Goal: Check status: Check status

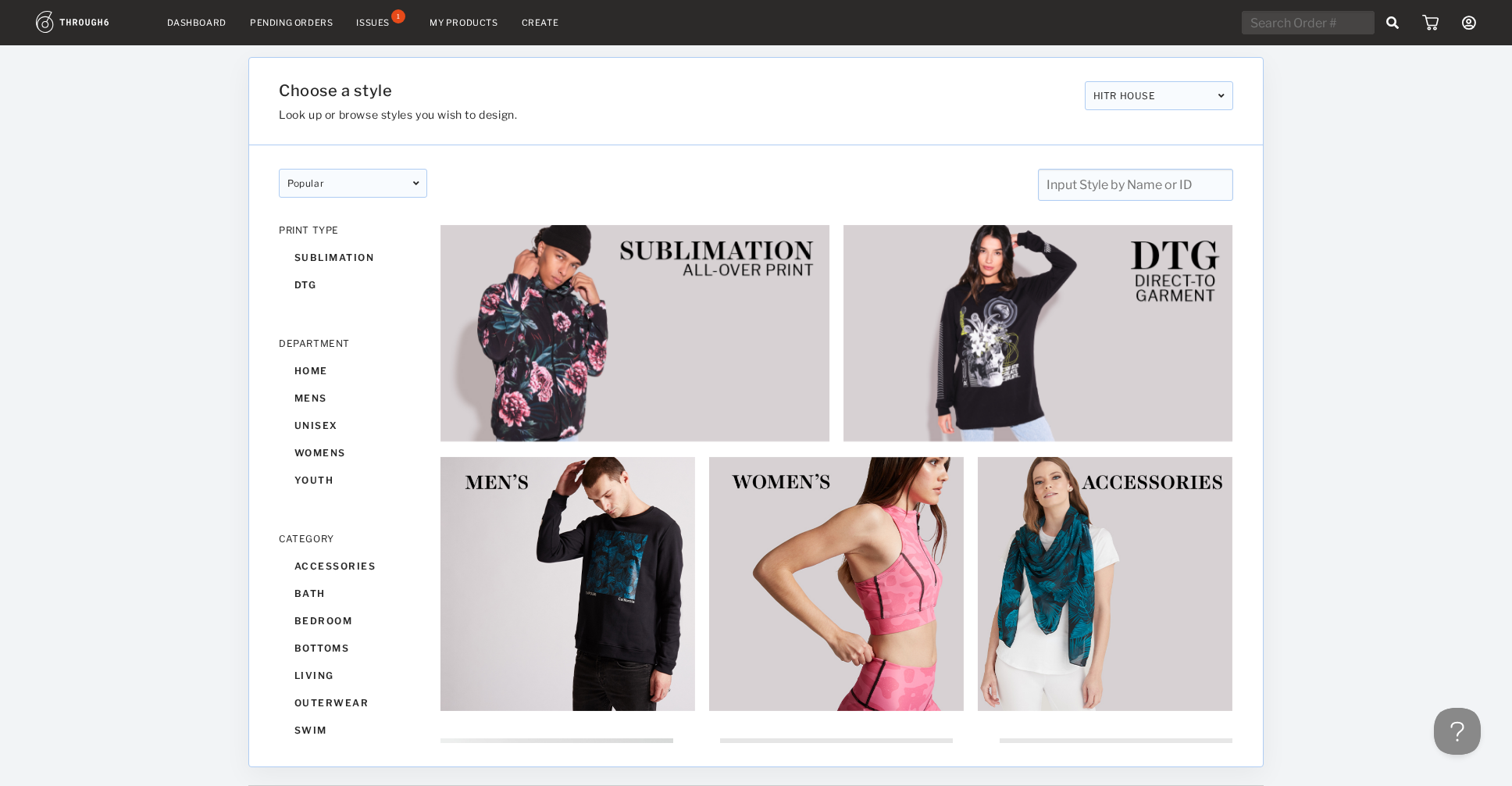
click at [262, 28] on nav "Dashboard Pending Orders Issues 1 My Products Create My Account Brands Create N…" at bounding box center [756, 23] width 1440 height 24
click at [282, 20] on div "Pending Orders" at bounding box center [291, 23] width 83 height 11
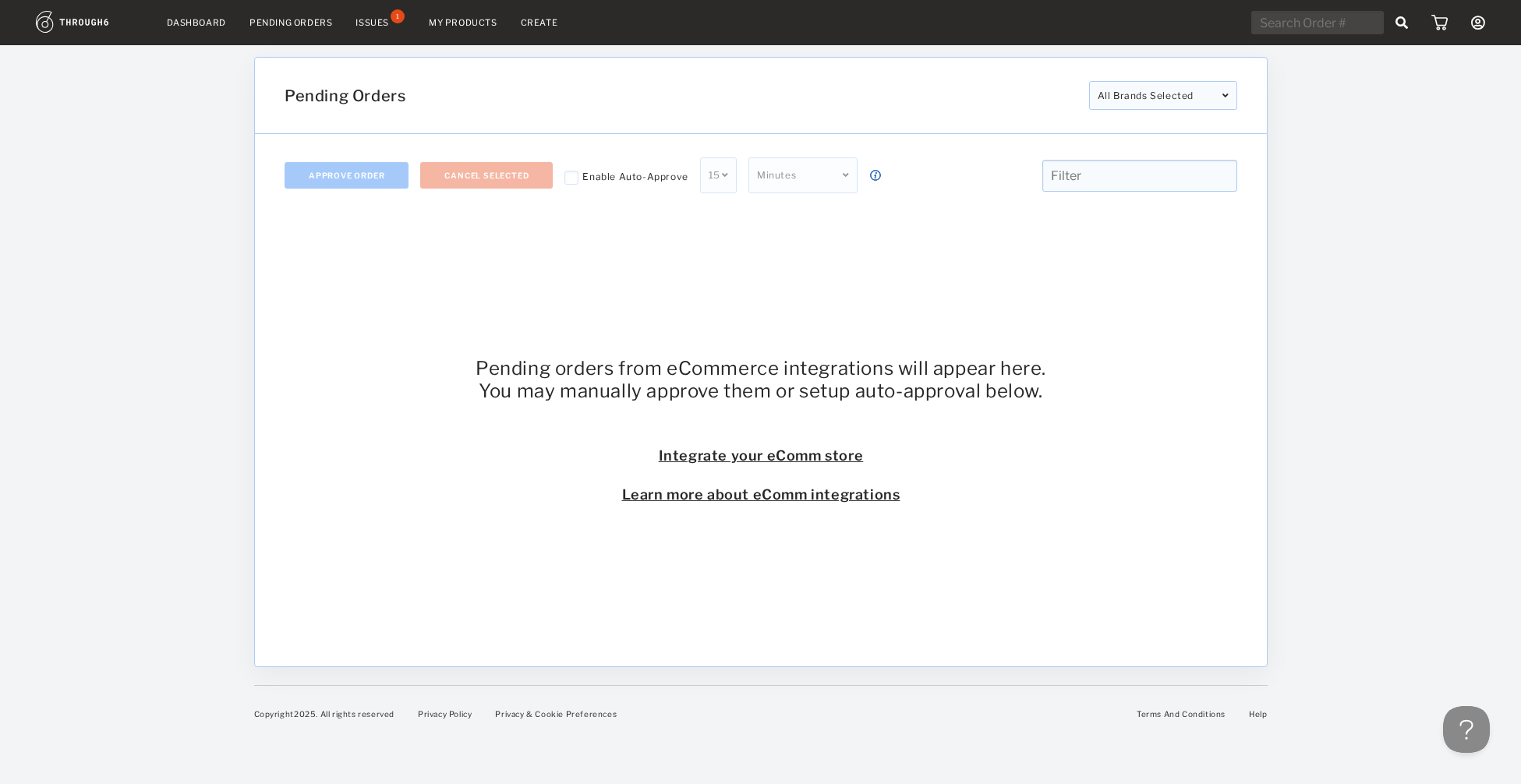
click at [1168, 168] on input "text" at bounding box center [1139, 175] width 195 height 32
paste input "SO6301"
type input "SO6301"
click at [1320, 31] on input "text" at bounding box center [1317, 23] width 133 height 23
paste input "SO6301"
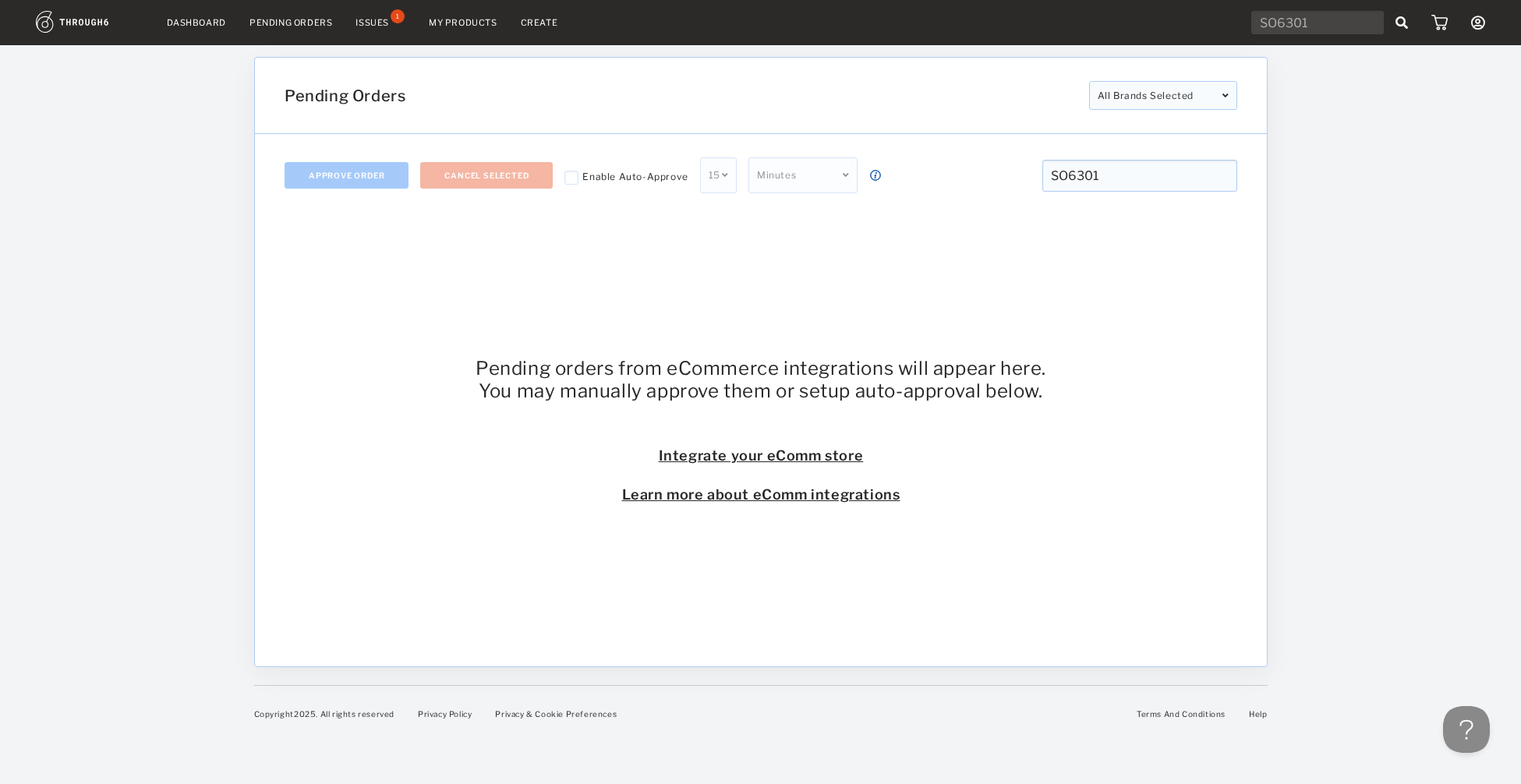
type input "SO6301"
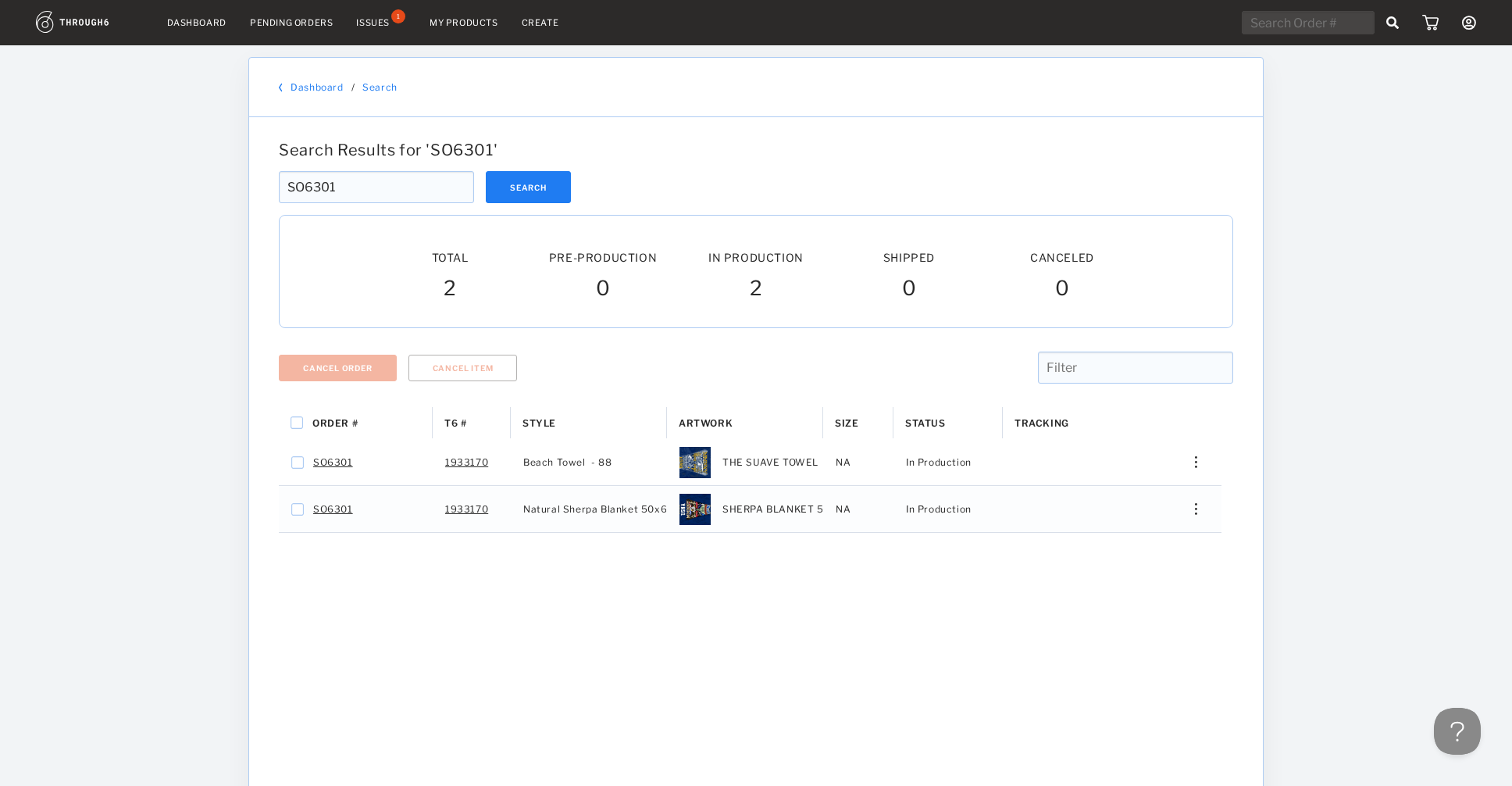
click at [457, 627] on div "Order # T6 # Style" at bounding box center [756, 670] width 954 height 527
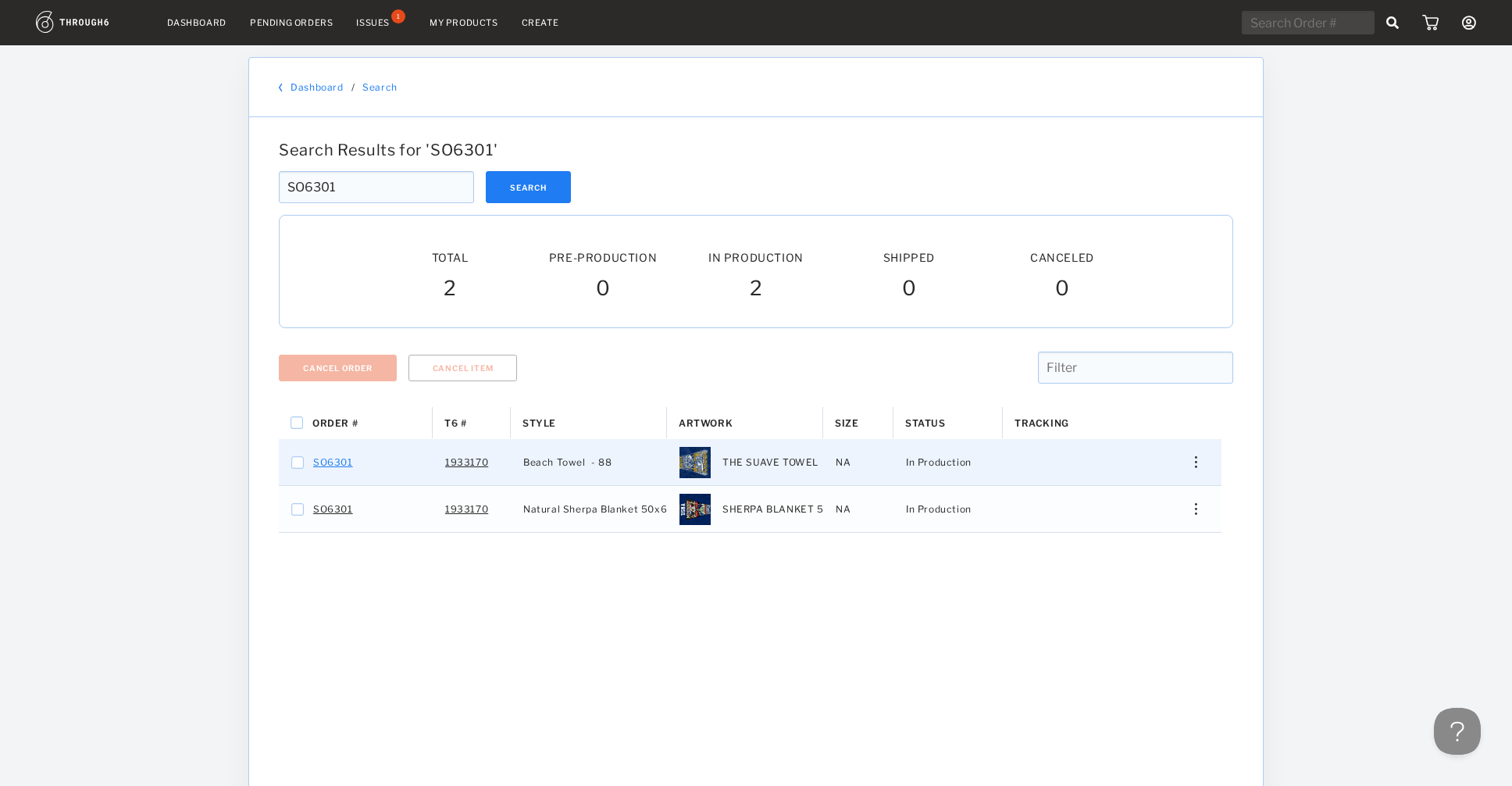
click at [331, 466] on link "SO6301" at bounding box center [332, 462] width 40 height 20
checkbox input "false"
checkbox input "true"
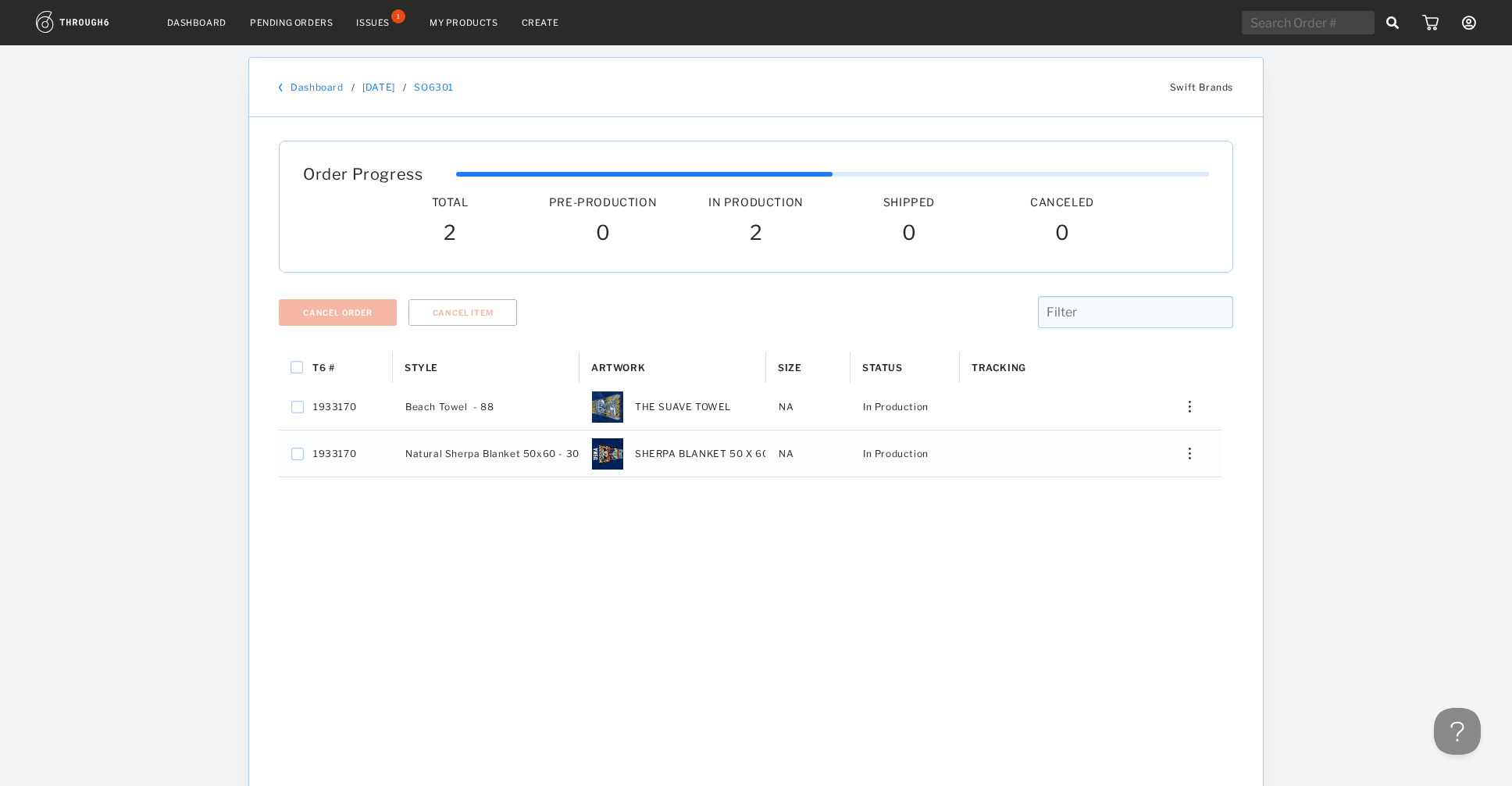
click at [779, 614] on div "T6 # Style Artwork" at bounding box center [756, 615] width 954 height 527
click at [294, 369] on input "Press Space to toggle all rows selection (unchecked)" at bounding box center [296, 366] width 12 height 12
checkbox input "true"
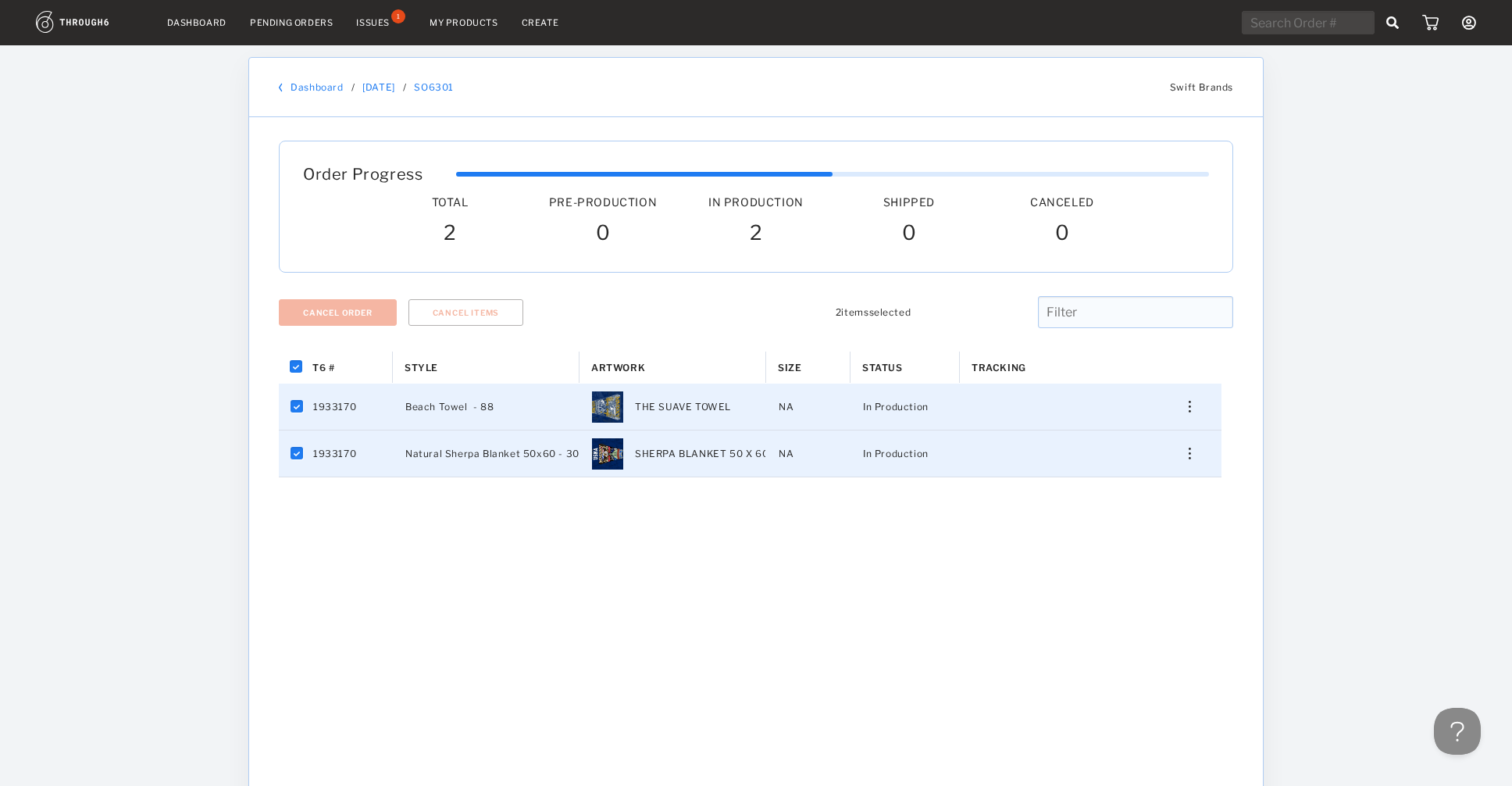
click at [472, 609] on div "T6 # Style Artwork" at bounding box center [756, 615] width 954 height 527
click at [211, 23] on link "Dashboard" at bounding box center [197, 23] width 60 height 11
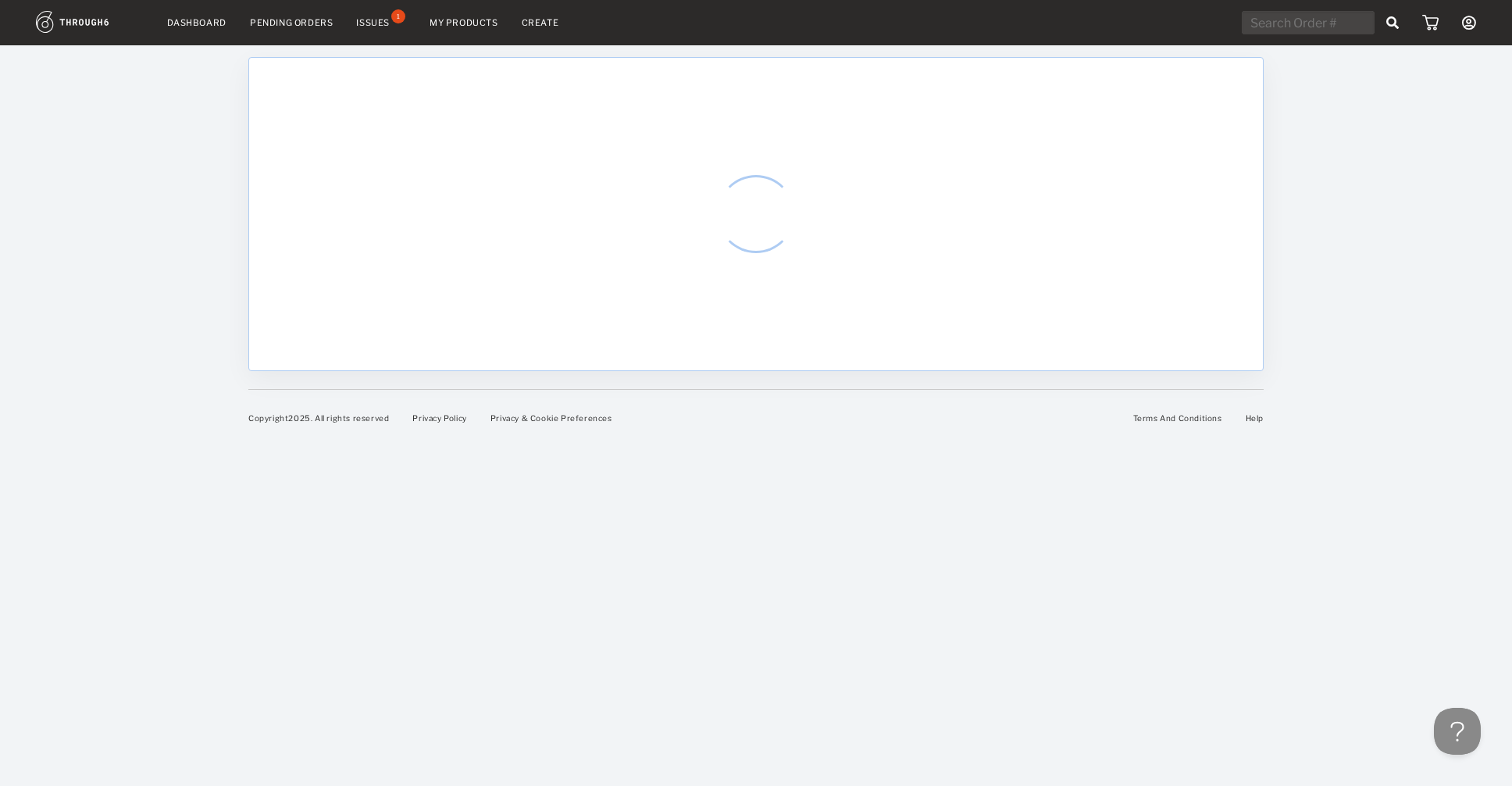
select select "8"
select select "2025"
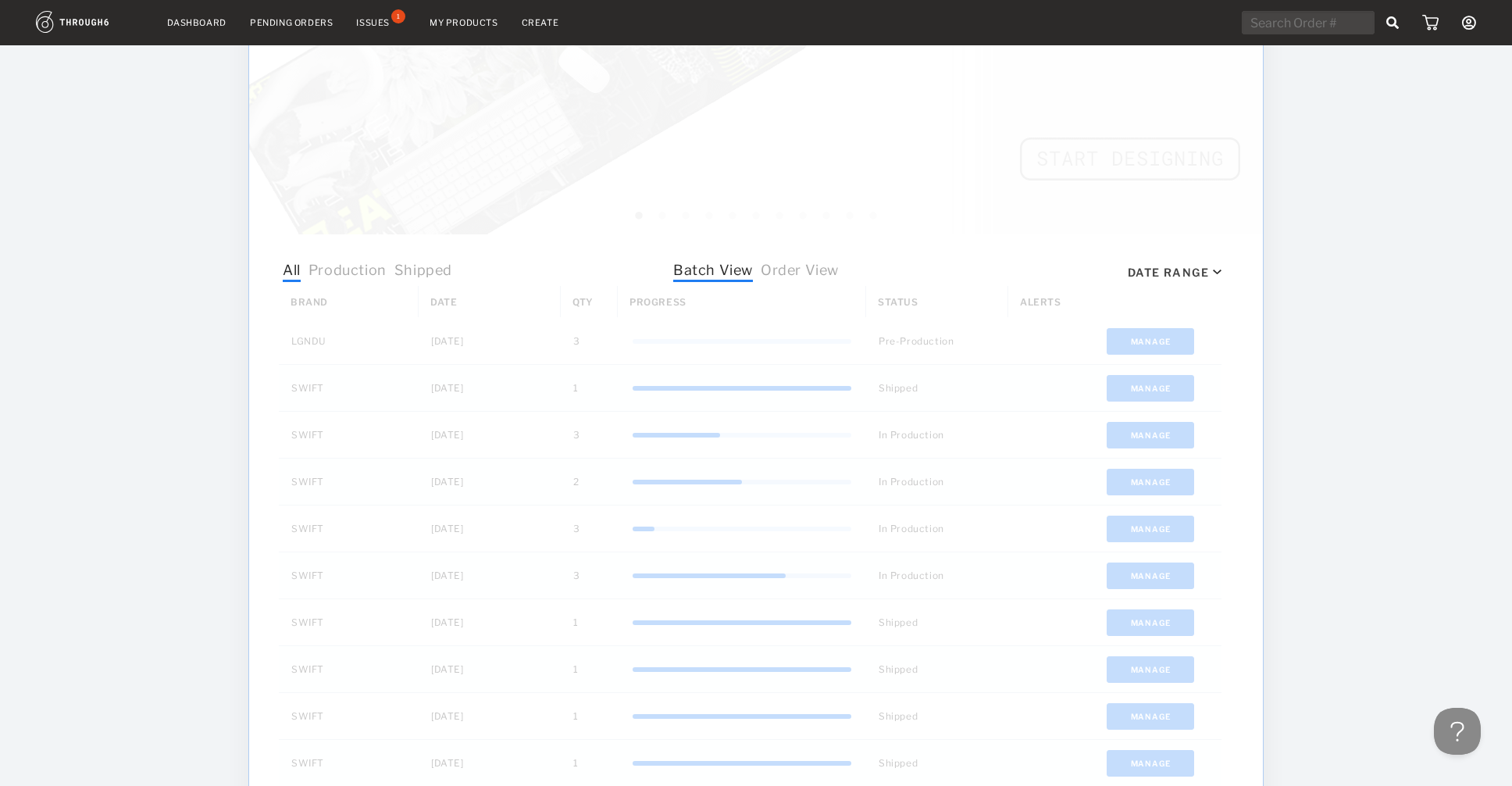
scroll to position [312, 0]
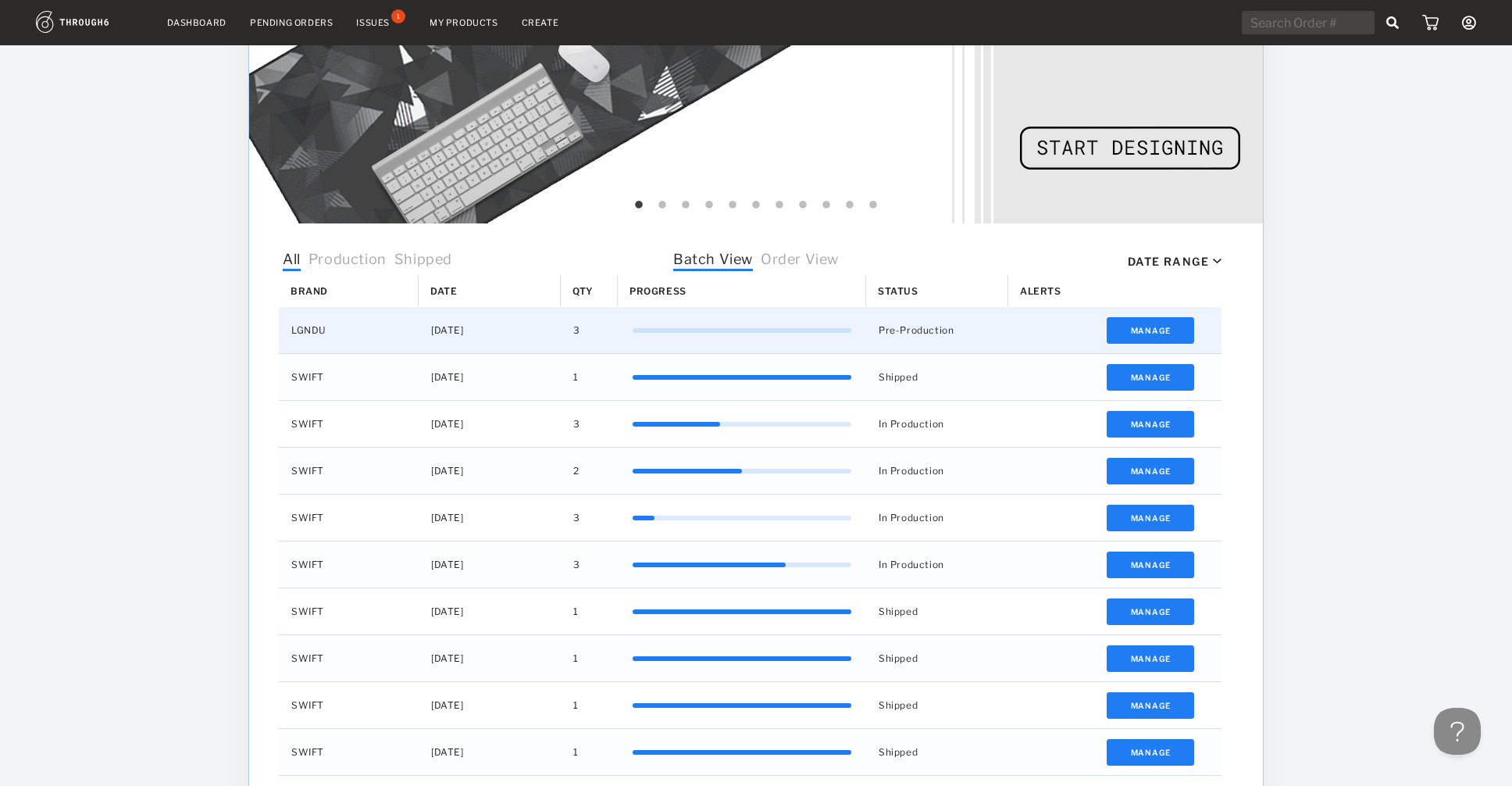
click at [306, 335] on div "LGNDU" at bounding box center [349, 329] width 140 height 46
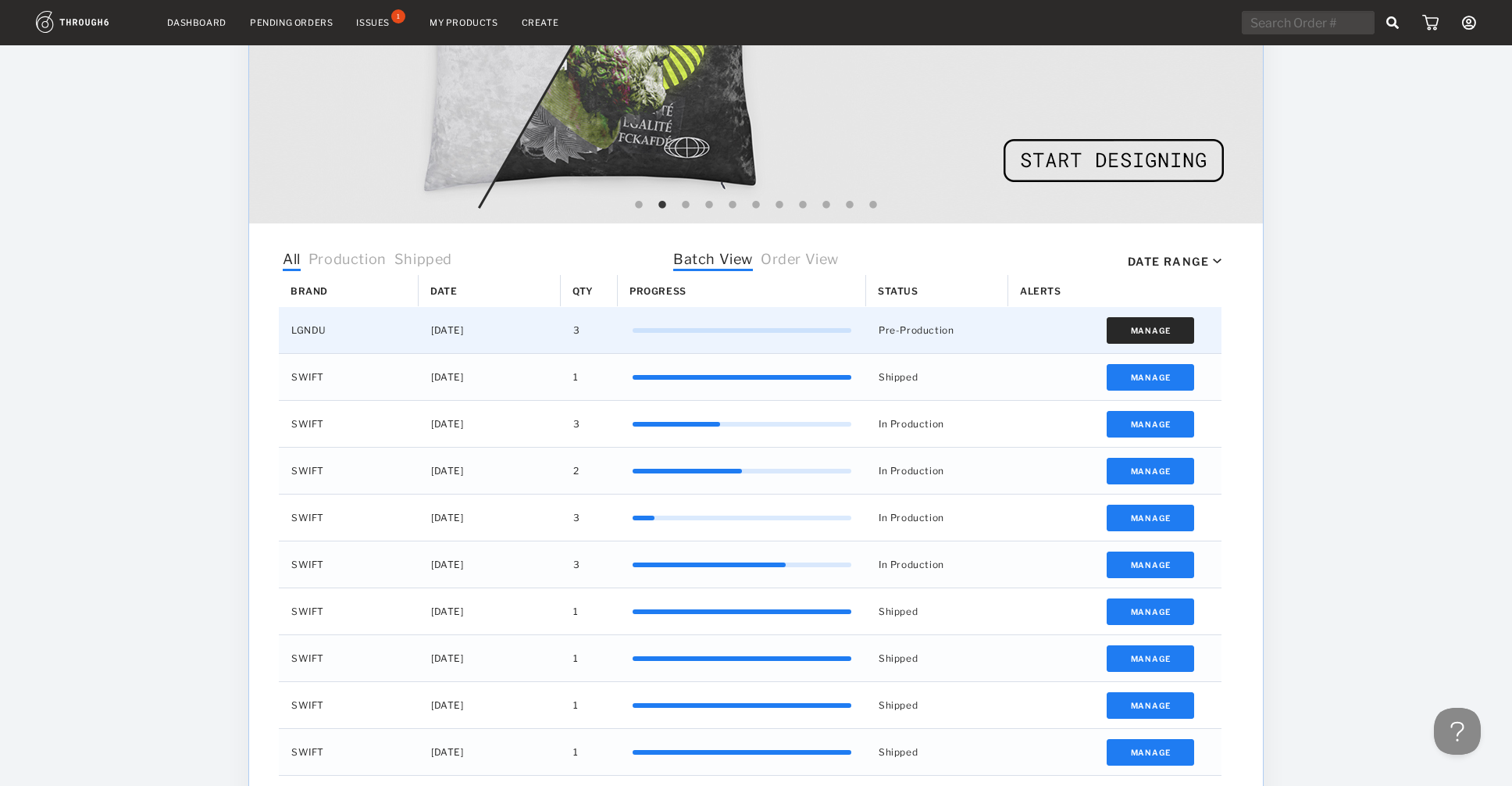
click at [1151, 329] on button "Manage" at bounding box center [1151, 330] width 88 height 27
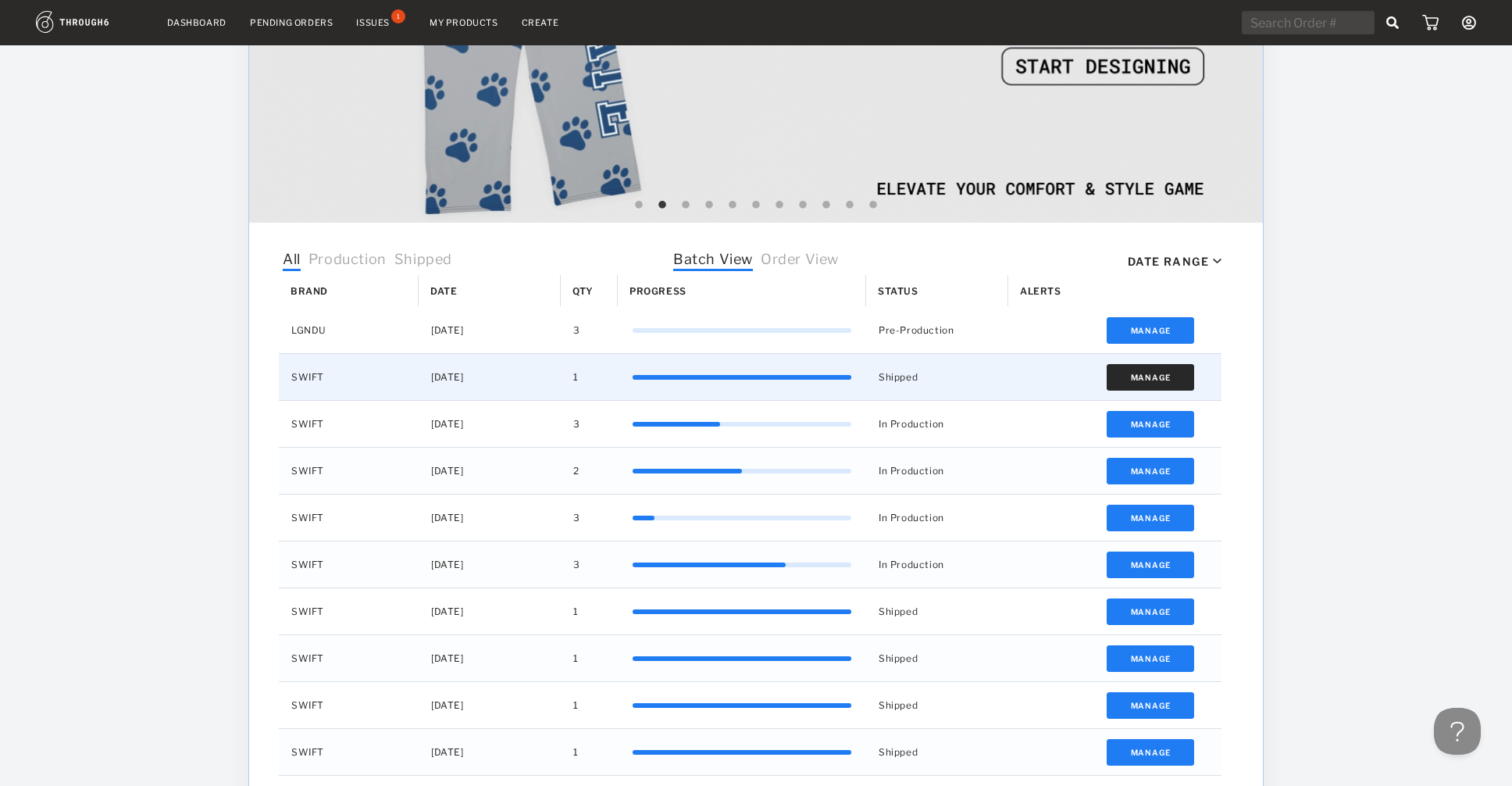
click at [1157, 379] on button "Manage" at bounding box center [1151, 377] width 88 height 27
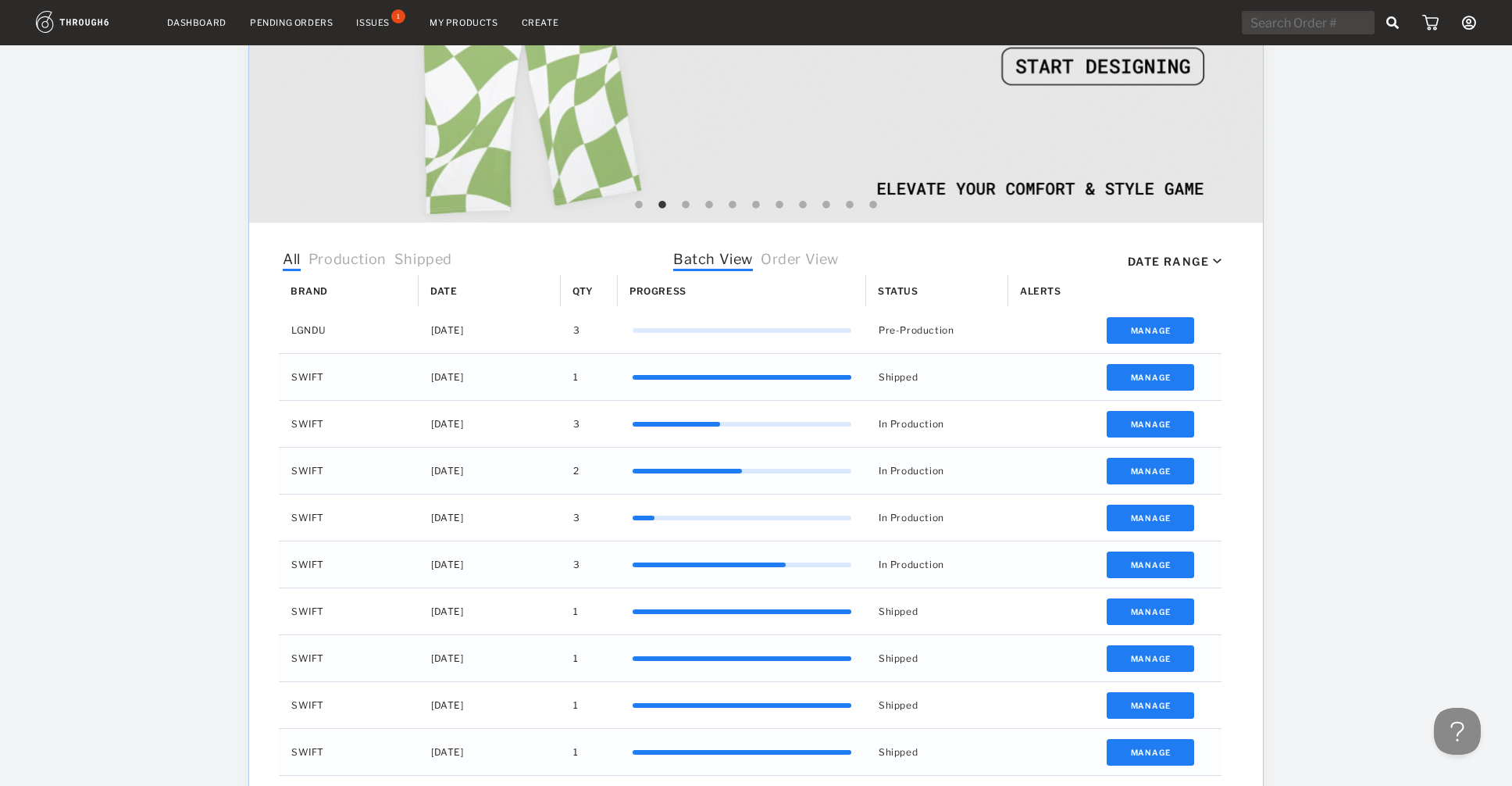
click at [1349, 427] on div "Dashboard Pending Orders Issues 1 My Products Create My Account Brands Create N…" at bounding box center [756, 307] width 1512 height 1240
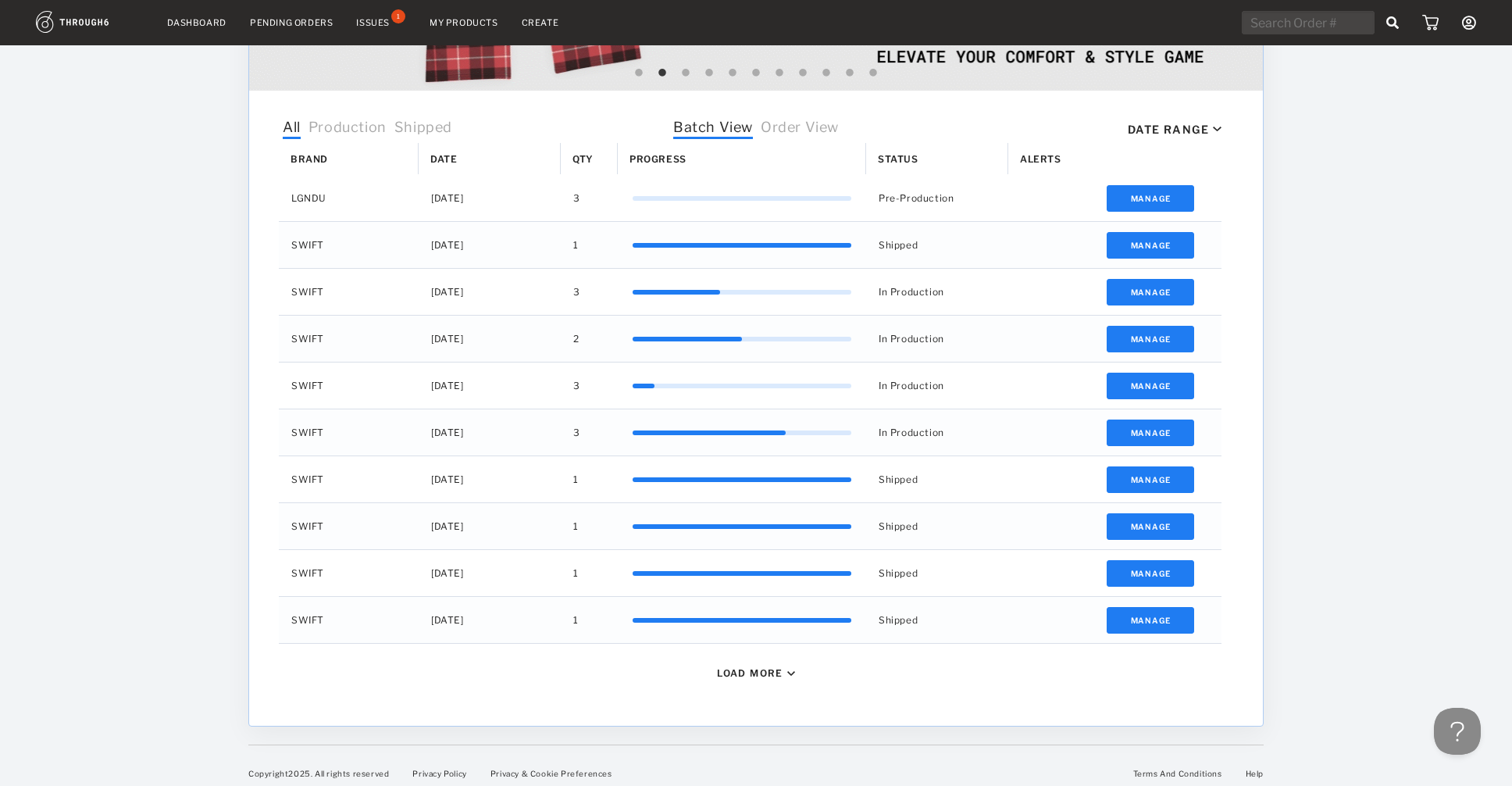
scroll to position [454, 0]
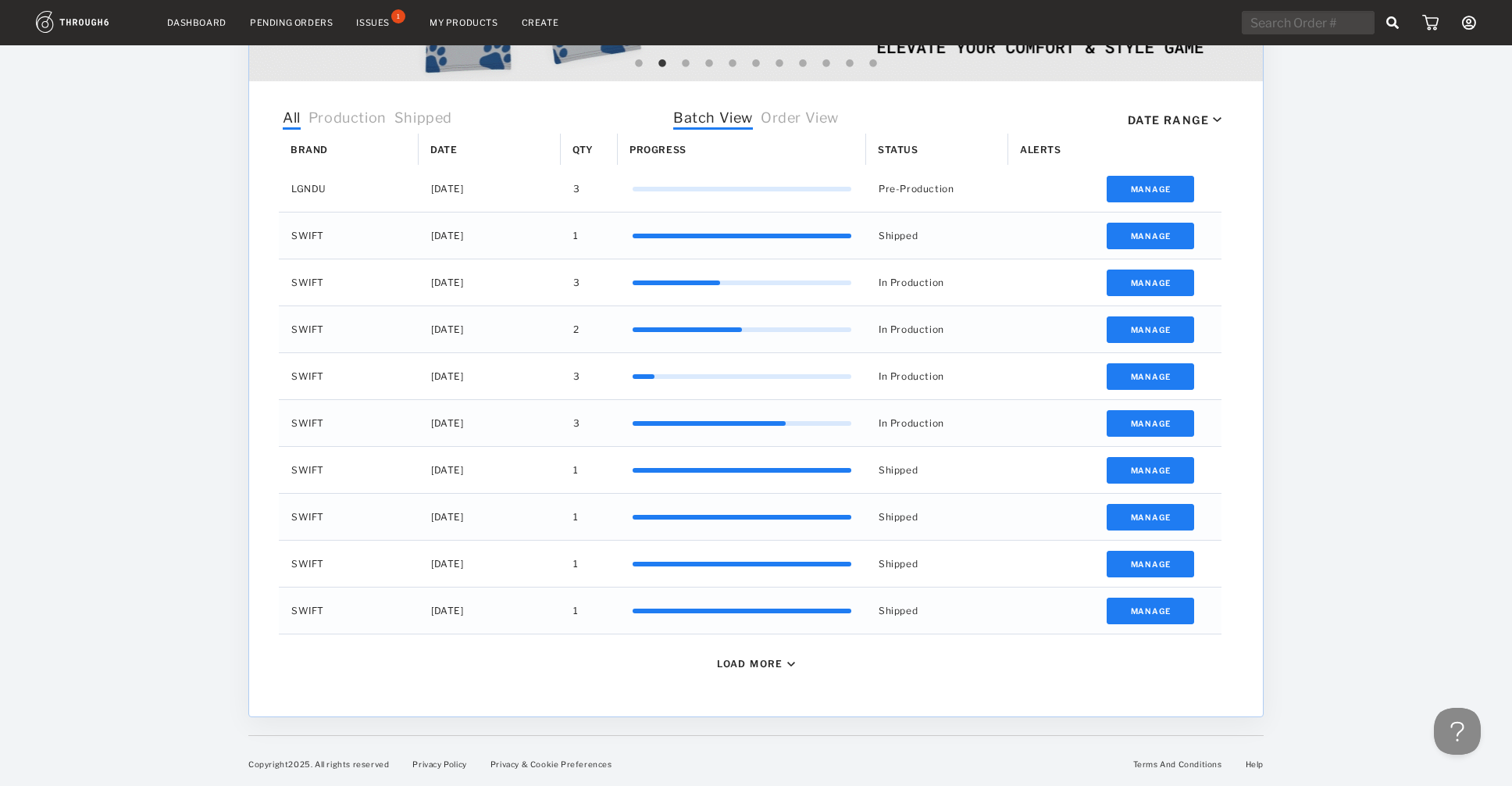
click at [788, 659] on div "Load More" at bounding box center [756, 663] width 78 height 12
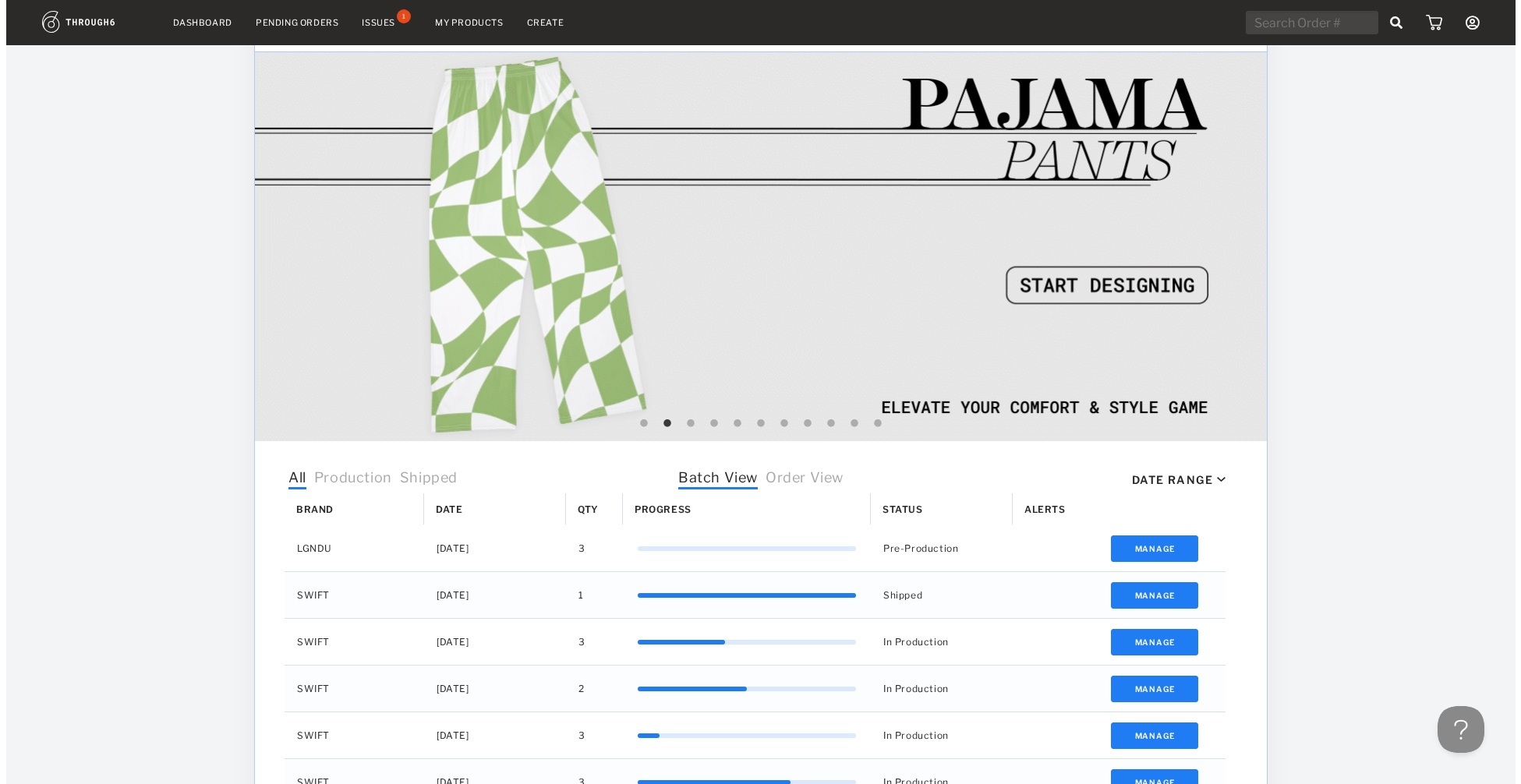
scroll to position [0, 0]
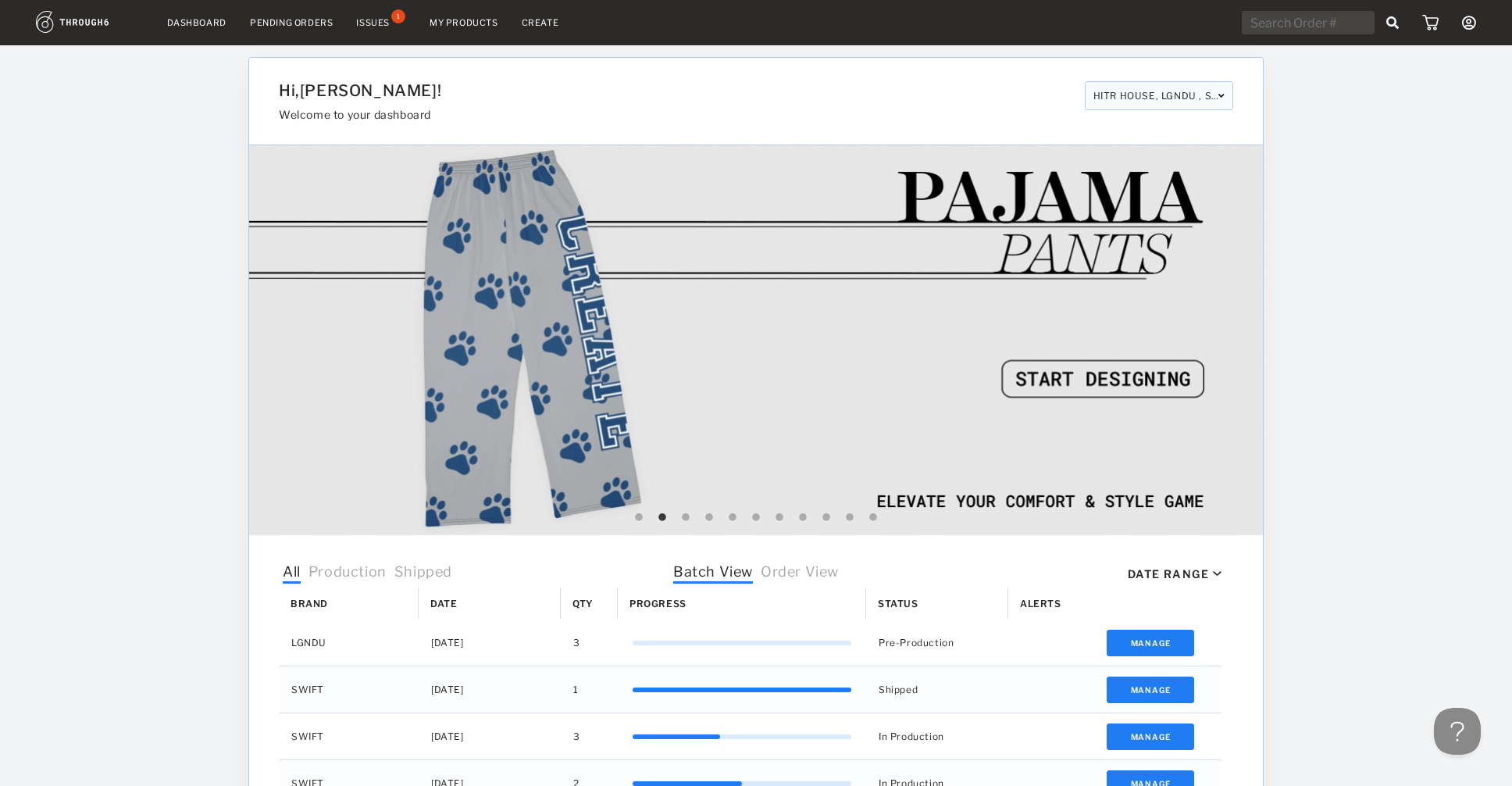
click at [456, 26] on link "My Products" at bounding box center [463, 23] width 69 height 11
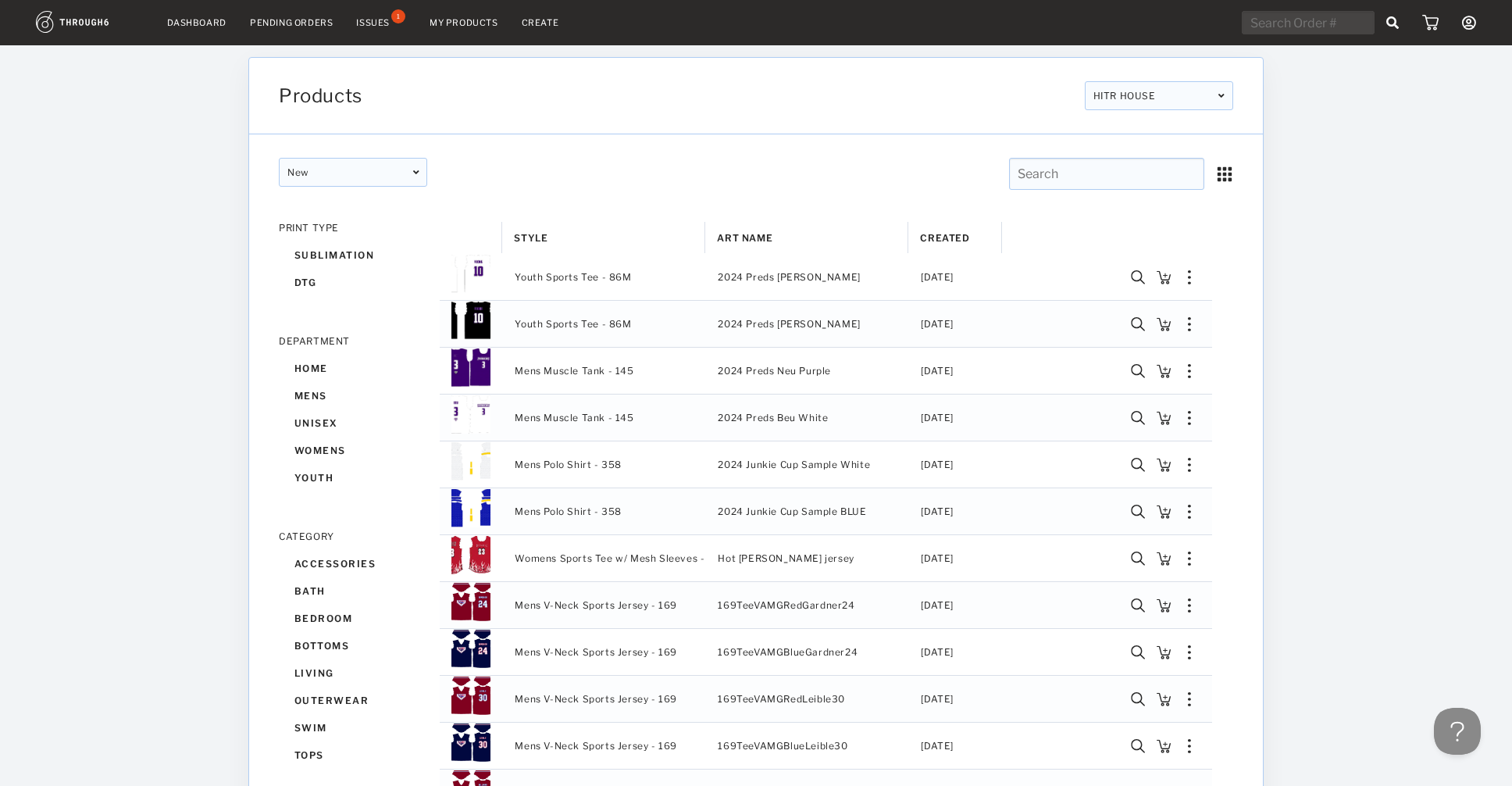
click at [102, 19] on img at bounding box center [90, 22] width 108 height 22
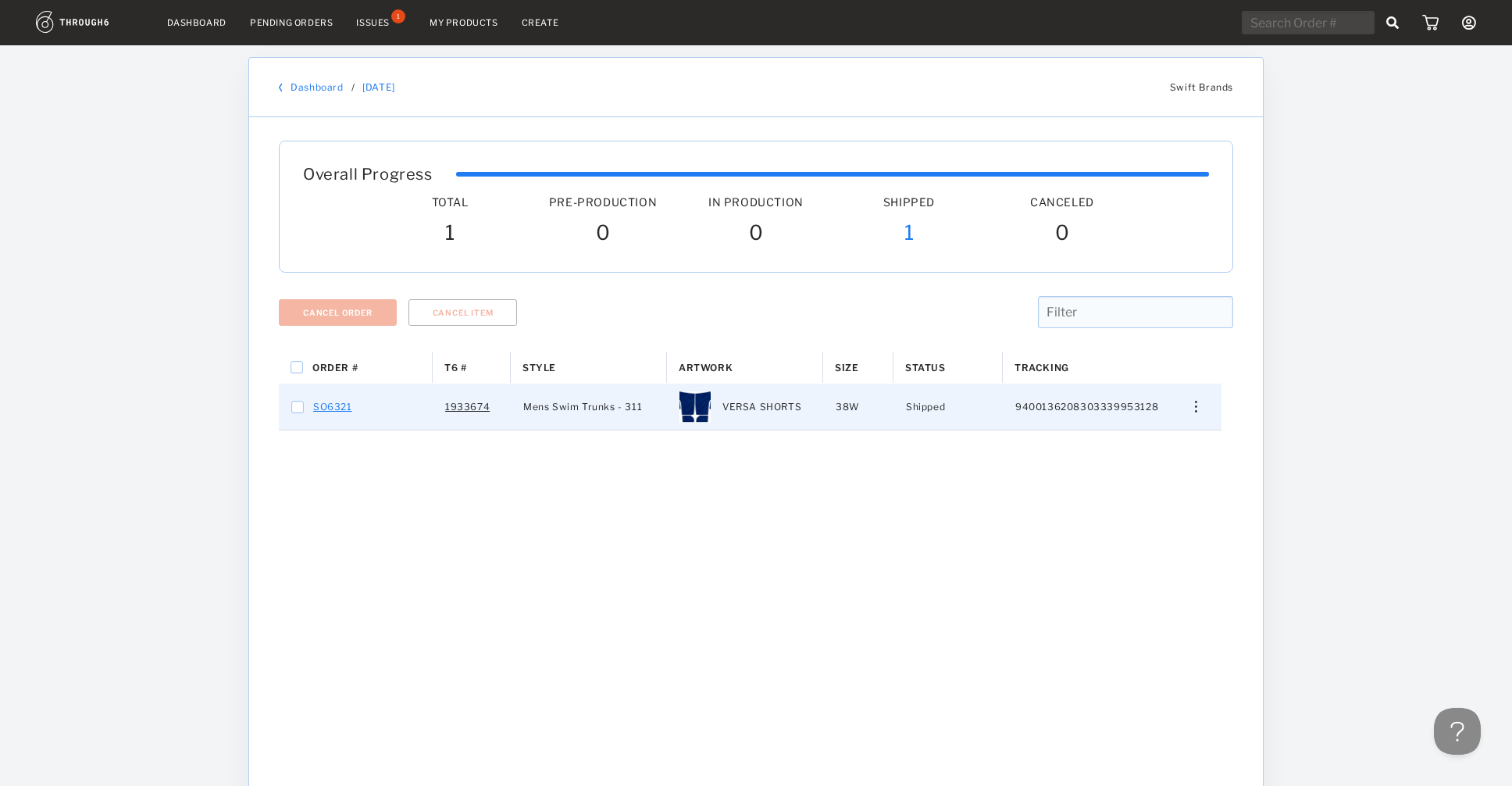
drag, startPoint x: 361, startPoint y: 413, endPoint x: 317, endPoint y: 411, distance: 44.0
click at [317, 411] on div "SO6321" at bounding box center [356, 406] width 154 height 46
checkbox input "true"
click at [450, 594] on div "Order # T6 # Style" at bounding box center [756, 615] width 954 height 527
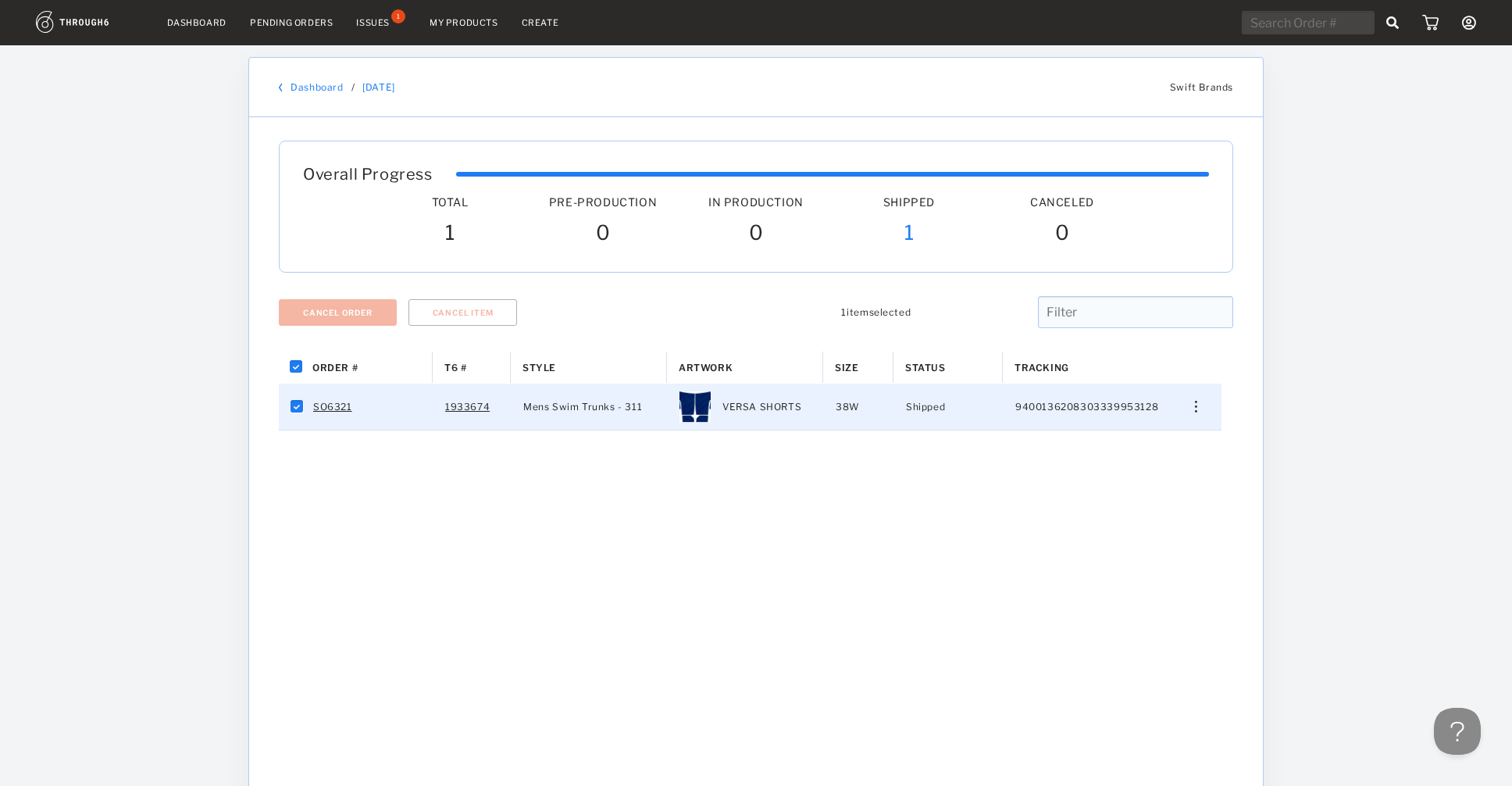
click at [930, 404] on span "Shipped" at bounding box center [925, 407] width 39 height 20
checkbox input "false"
click at [1071, 408] on span "9400136208303339953128" at bounding box center [1087, 407] width 143 height 20
checkbox input "true"
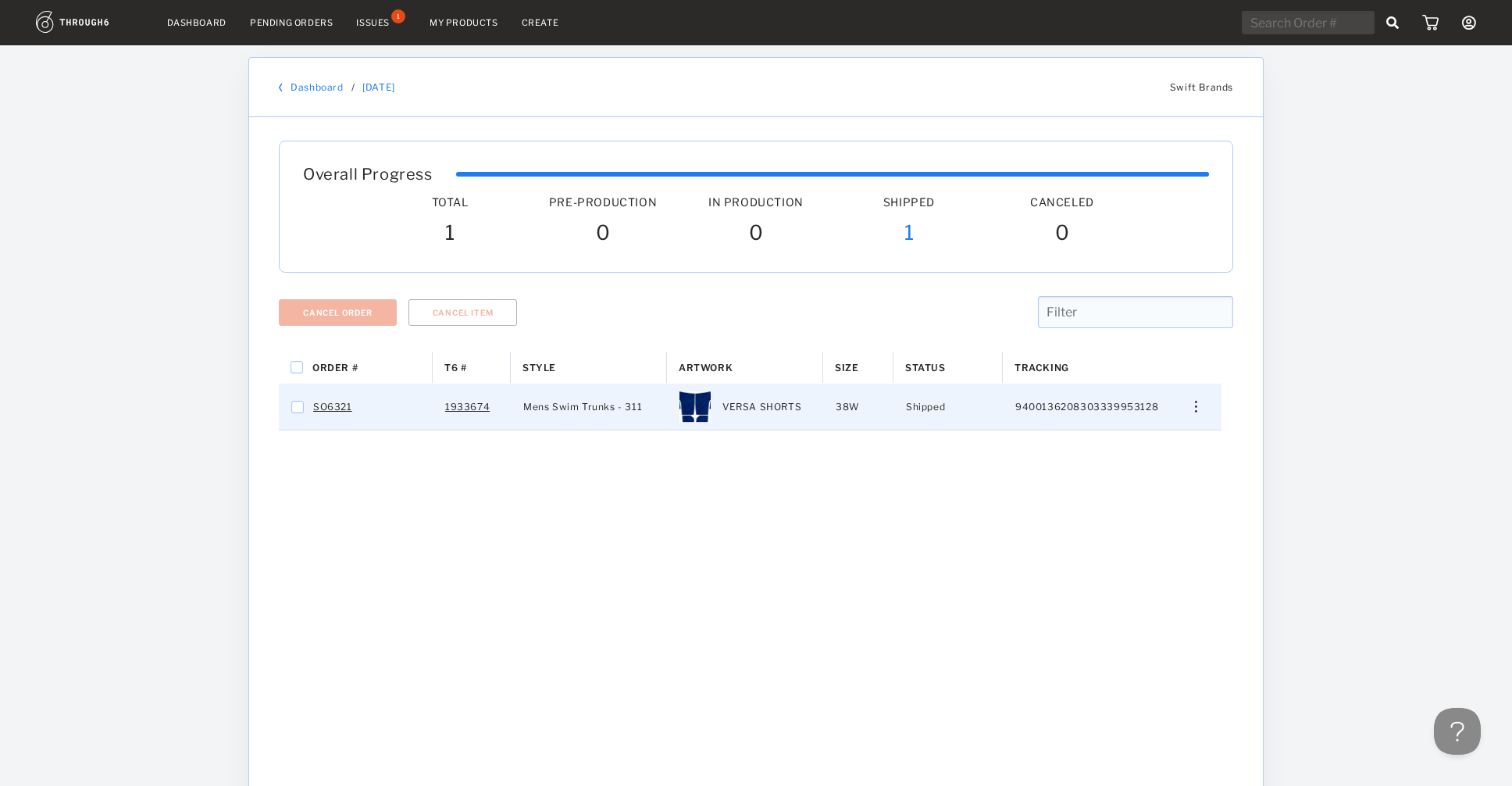
checkbox input "true"
drag, startPoint x: 365, startPoint y: 413, endPoint x: 316, endPoint y: 410, distance: 49.1
click at [316, 410] on div "SO6321" at bounding box center [356, 406] width 154 height 46
checkbox input "false"
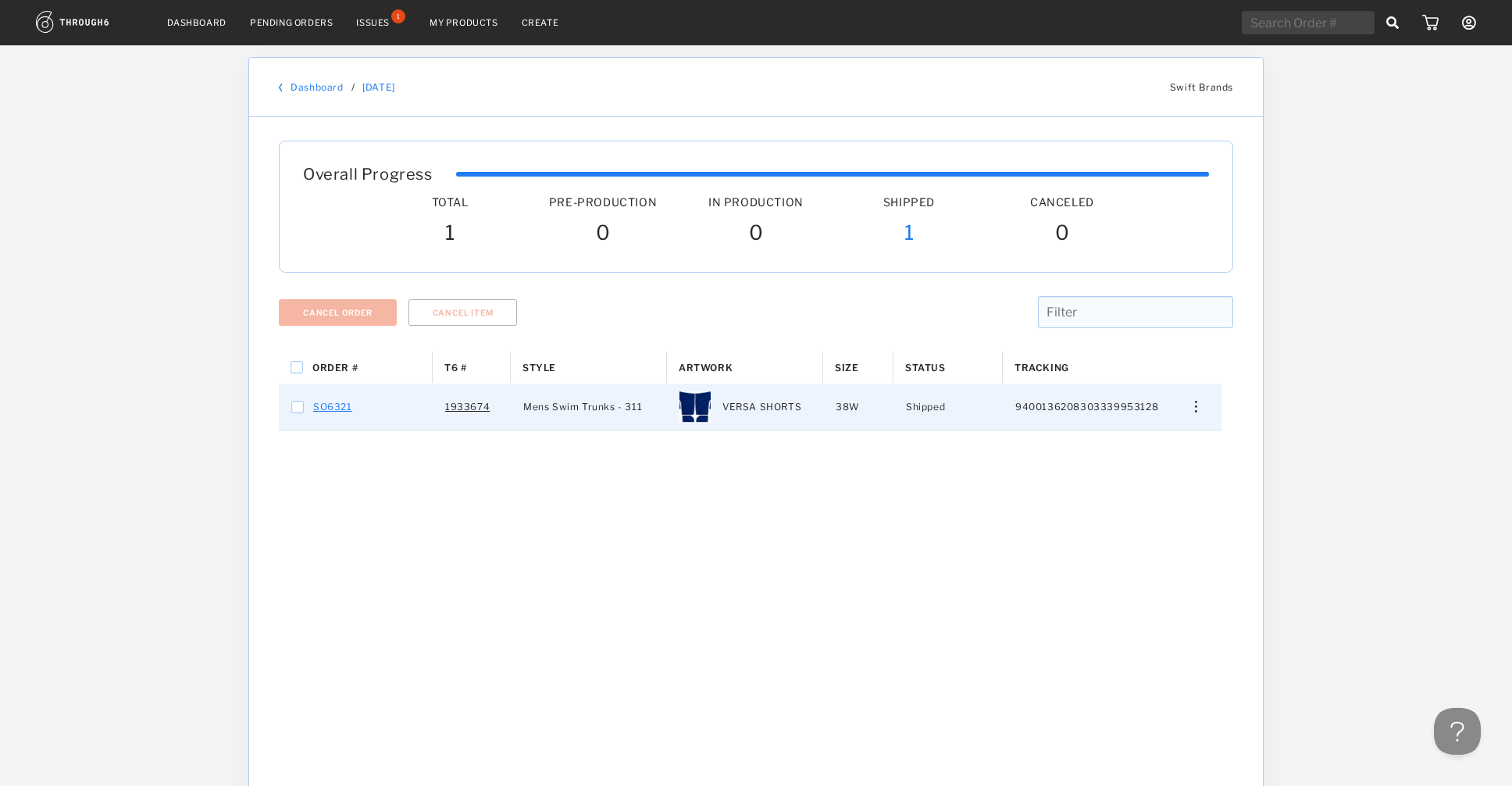
click at [330, 404] on link "SO6321" at bounding box center [332, 407] width 39 height 20
checkbox input "true"
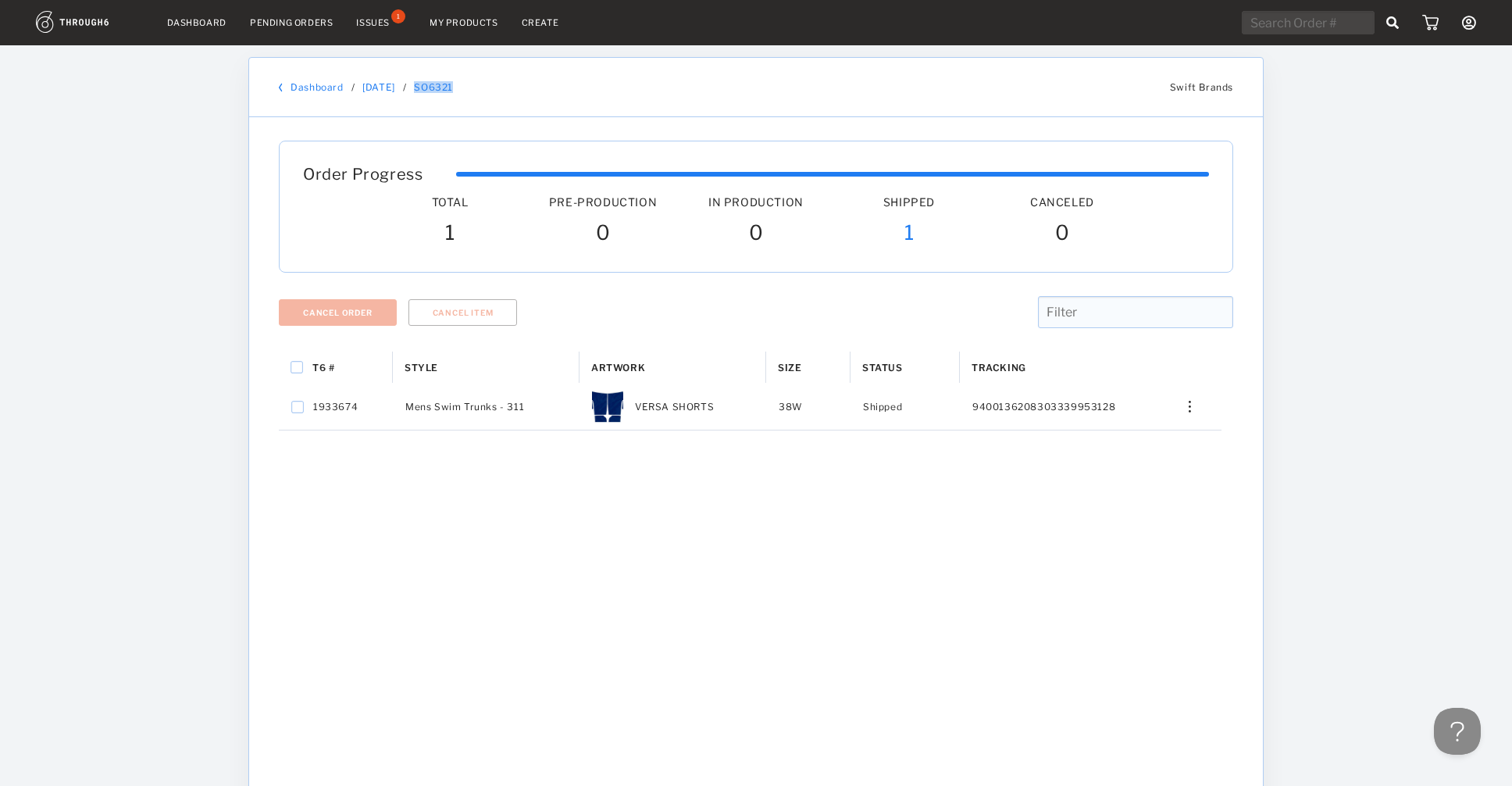
drag, startPoint x: 498, startPoint y: 90, endPoint x: 424, endPoint y: 94, distance: 74.1
click at [424, 94] on div "Dashboard / [DATE] / SO6321 Swift Brands" at bounding box center [756, 88] width 1014 height 60
copy link "SO6321"
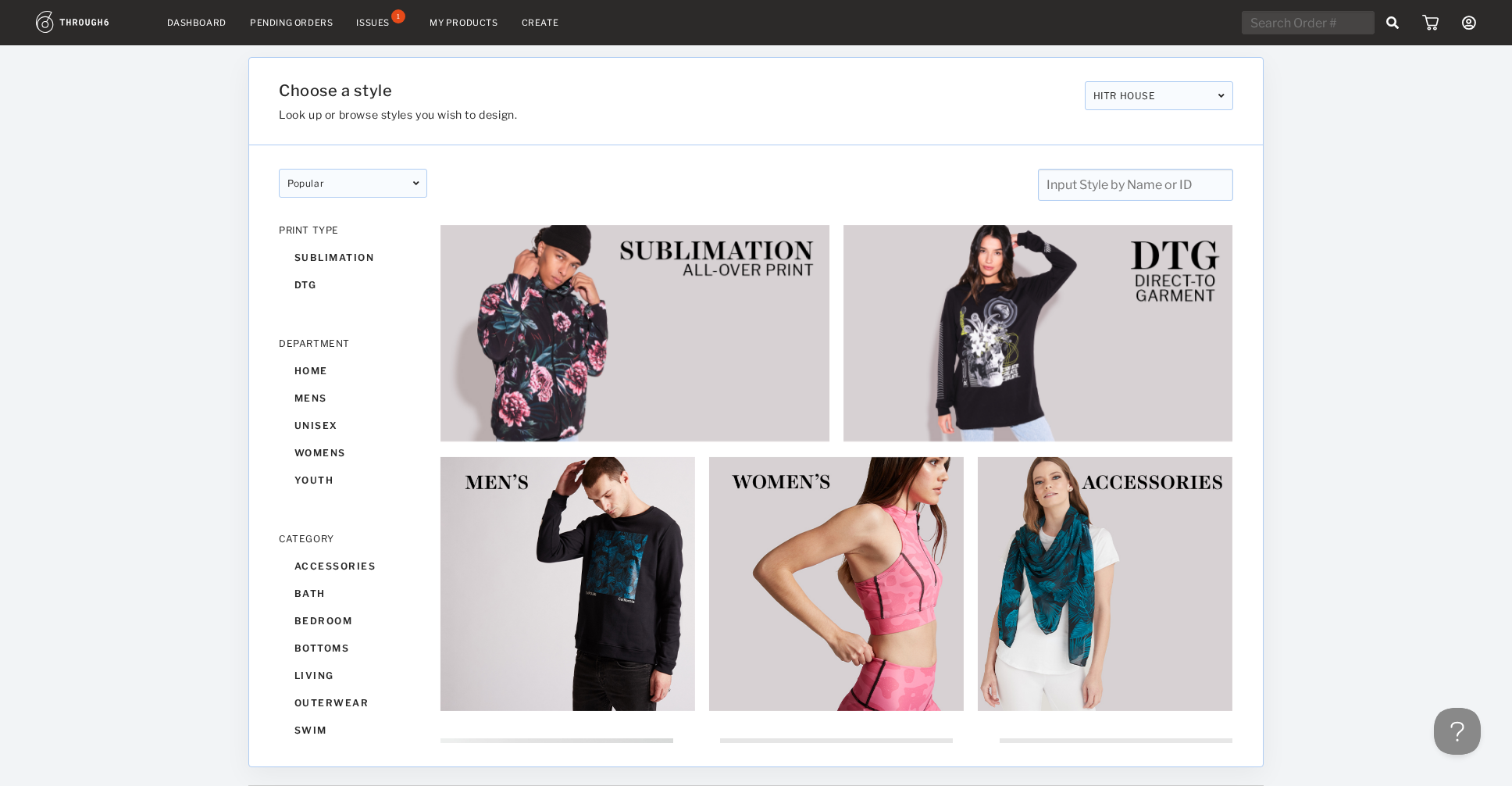
click at [368, 243] on div "PRINT TYPE sublimation dtg" at bounding box center [353, 261] width 148 height 74
click at [360, 261] on div "sublimation" at bounding box center [353, 257] width 148 height 27
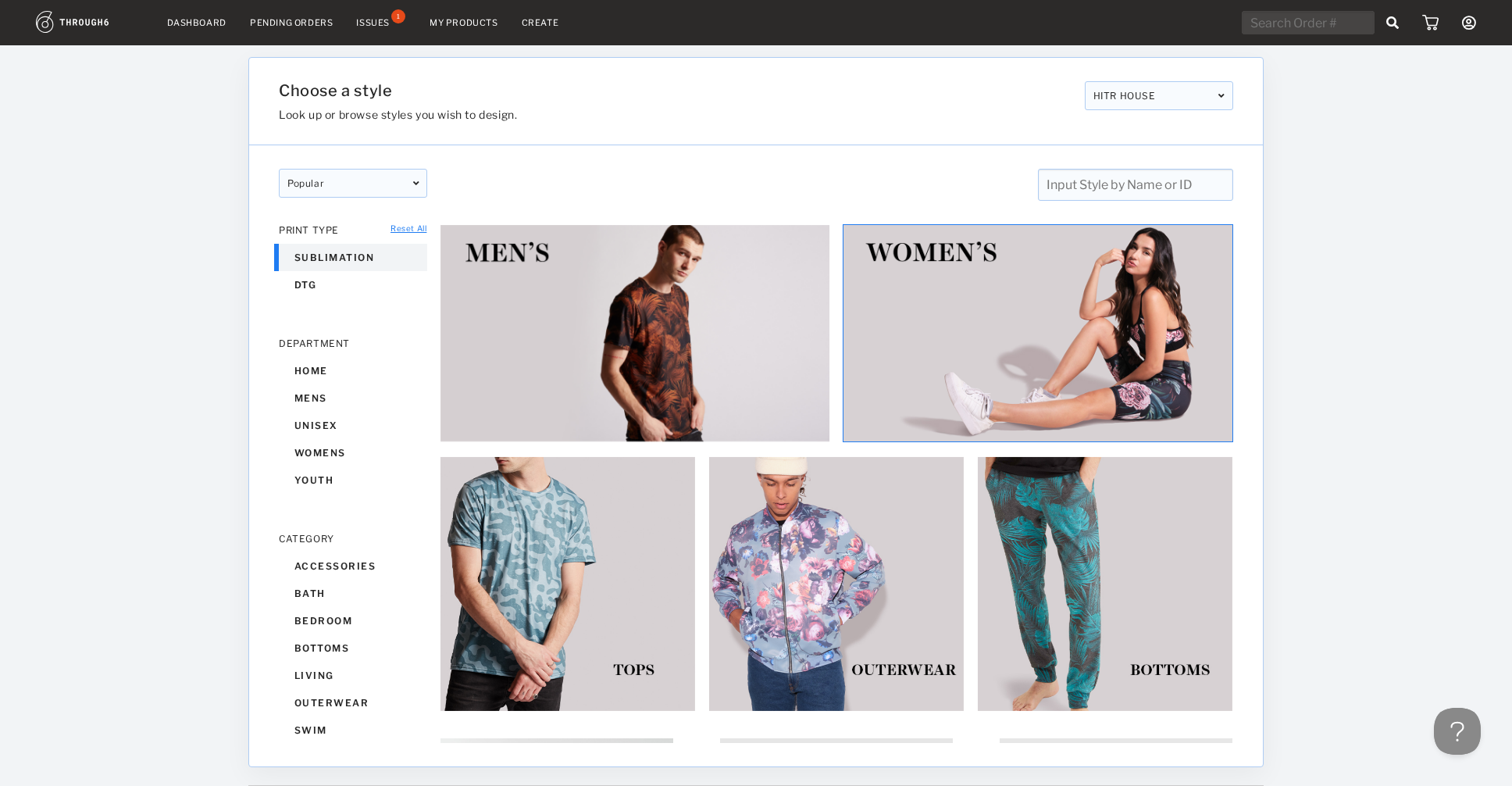
click at [1133, 359] on img at bounding box center [1038, 333] width 391 height 218
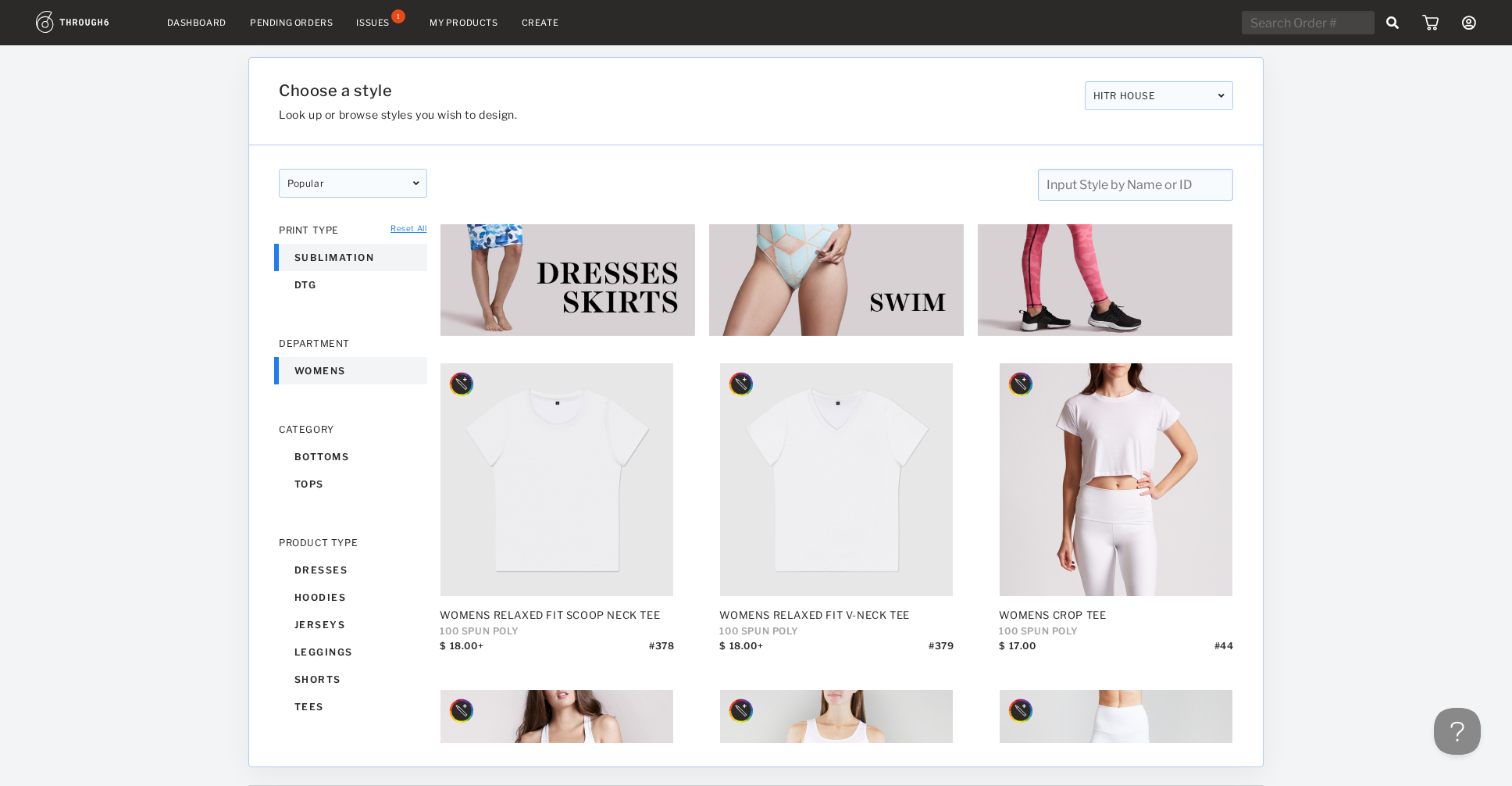
scroll to position [182, 0]
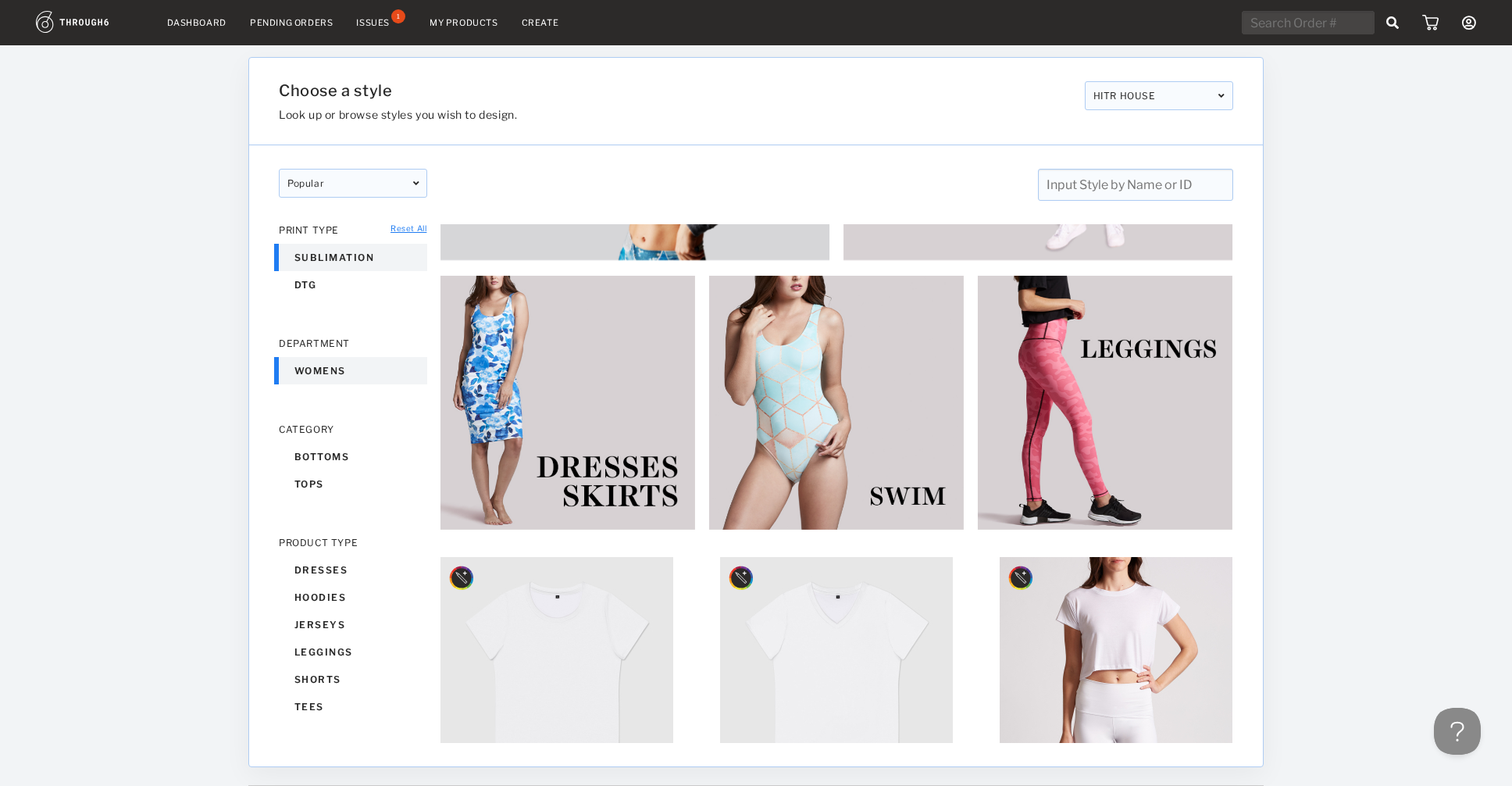
click at [190, 24] on link "Dashboard" at bounding box center [197, 23] width 60 height 11
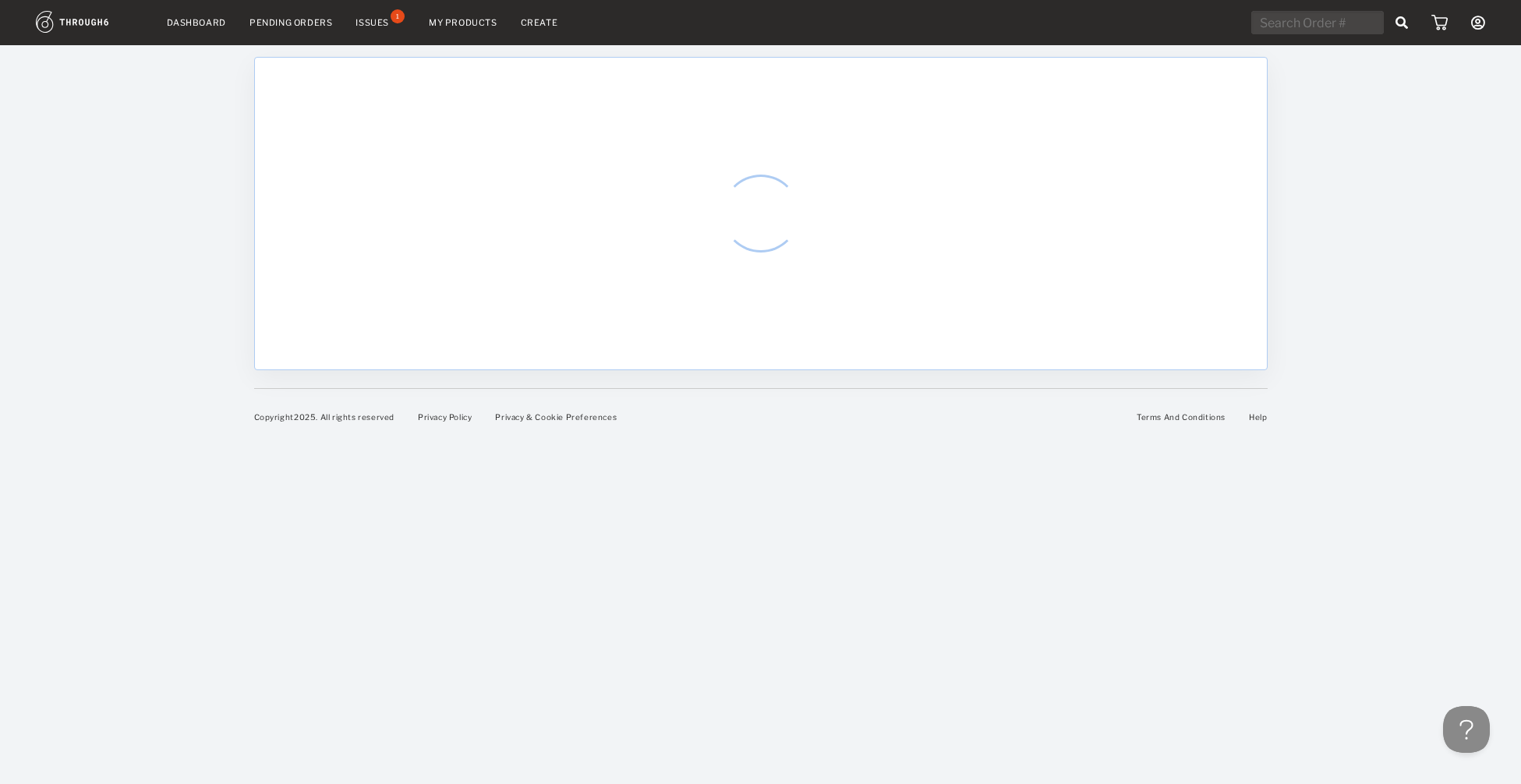
select select "8"
select select "2025"
